Goal: Information Seeking & Learning: Understand process/instructions

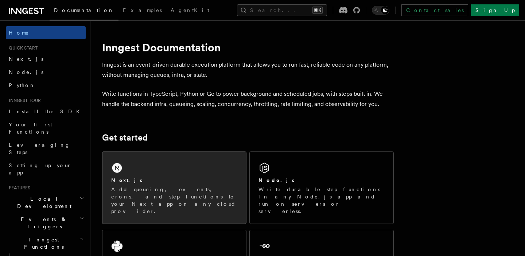
click at [172, 176] on div "Next.js Add queueing, events, crons, and step functions to your Next app on any…" at bounding box center [174, 188] width 144 height 72
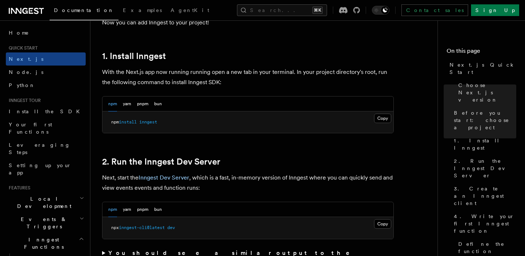
scroll to position [386, 0]
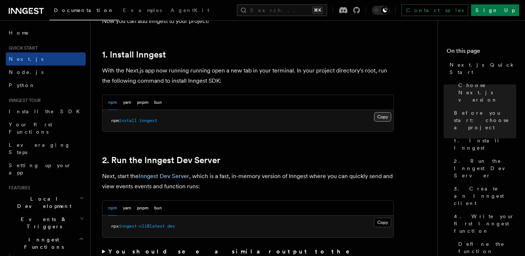
click at [379, 117] on button "Copy Copied" at bounding box center [382, 116] width 17 height 9
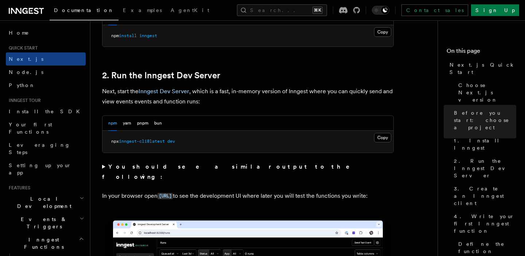
scroll to position [474, 0]
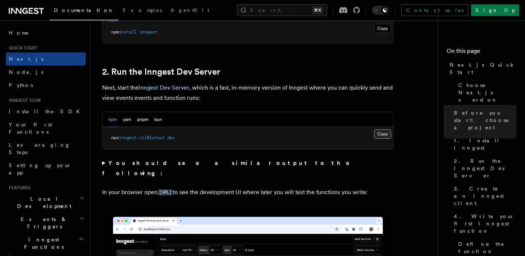
click at [381, 137] on button "Copy Copied" at bounding box center [382, 133] width 17 height 9
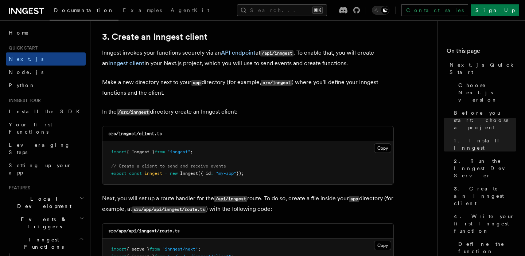
scroll to position [863, 0]
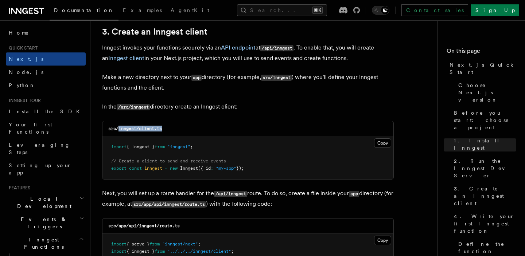
drag, startPoint x: 165, startPoint y: 130, endPoint x: 120, endPoint y: 130, distance: 45.2
click at [120, 130] on div "src/inngest/client.ts" at bounding box center [247, 128] width 291 height 15
copy code "inngest/client.ts"
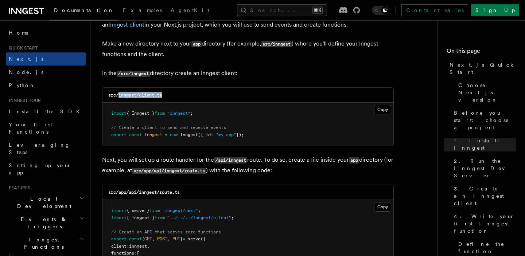
scroll to position [897, 0]
click at [257, 133] on pre "import { Inngest } from "inngest" ; // Create a client to send and receive even…" at bounding box center [247, 124] width 291 height 43
click at [381, 108] on button "Copy Copied" at bounding box center [382, 109] width 17 height 9
drag, startPoint x: 186, startPoint y: 193, endPoint x: 141, endPoint y: 195, distance: 44.9
click at [141, 195] on div "src/app/api/inngest/route.ts" at bounding box center [247, 193] width 291 height 15
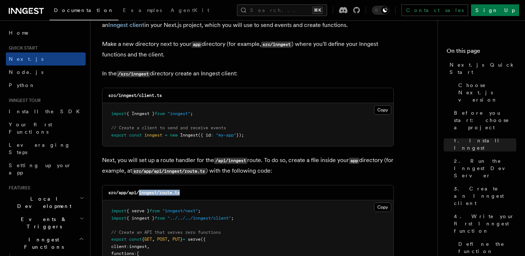
copy code "inngest/route.ts"
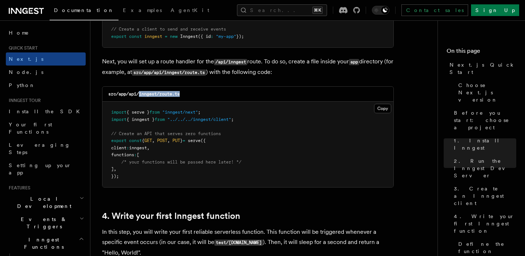
scroll to position [1003, 0]
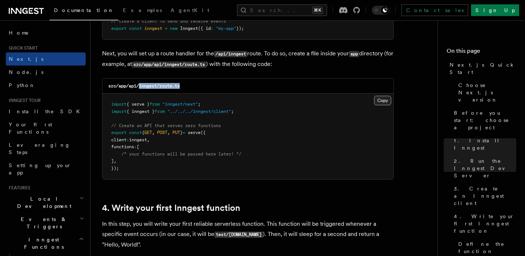
click at [382, 99] on button "Copy Copied" at bounding box center [382, 100] width 17 height 9
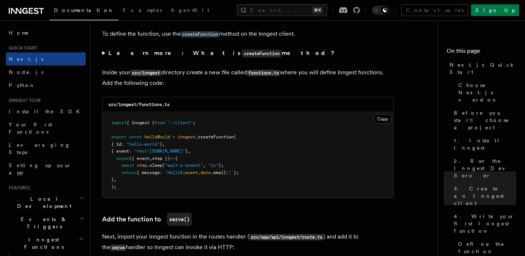
scroll to position [1259, 0]
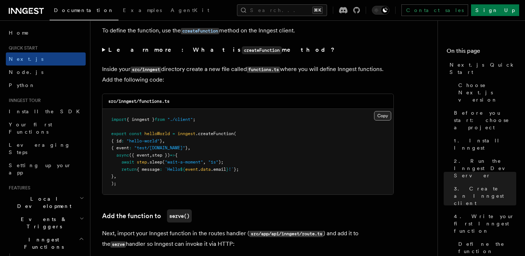
click at [381, 117] on button "Copy Copied" at bounding box center [382, 115] width 17 height 9
